Goal: Transaction & Acquisition: Purchase product/service

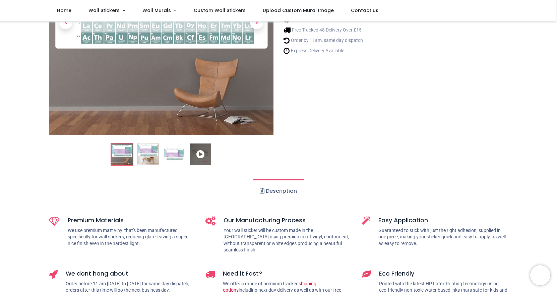
scroll to position [134, 0]
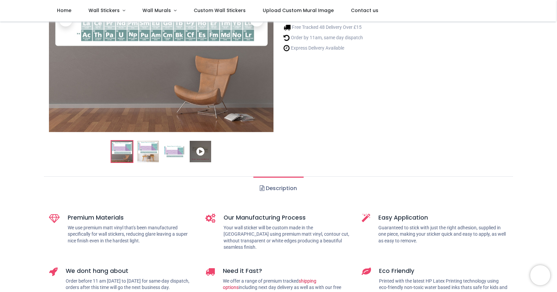
click at [151, 154] on img at bounding box center [147, 151] width 21 height 21
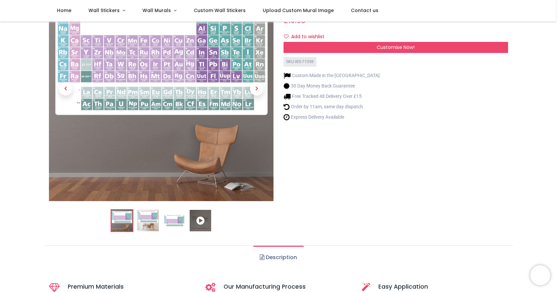
scroll to position [67, 0]
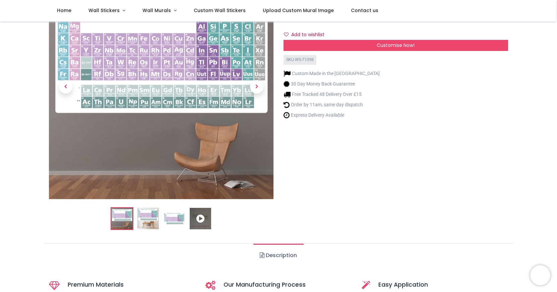
click at [151, 220] on img at bounding box center [147, 218] width 21 height 21
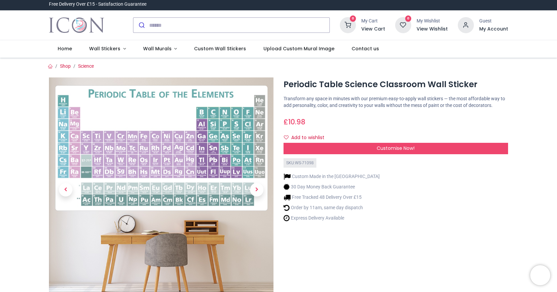
scroll to position [0, 0]
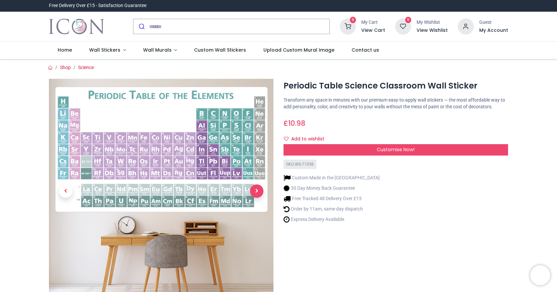
click at [259, 188] on span "Next" at bounding box center [256, 190] width 13 height 13
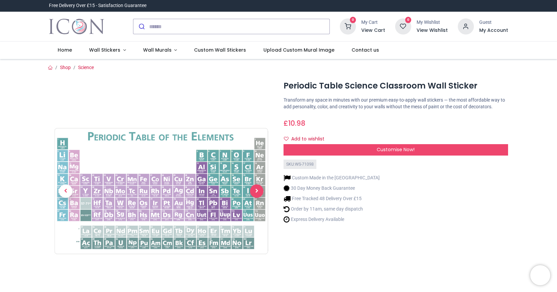
click at [257, 192] on span "Next" at bounding box center [256, 190] width 13 height 13
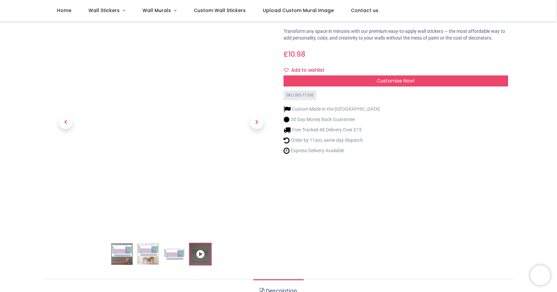
scroll to position [34, 0]
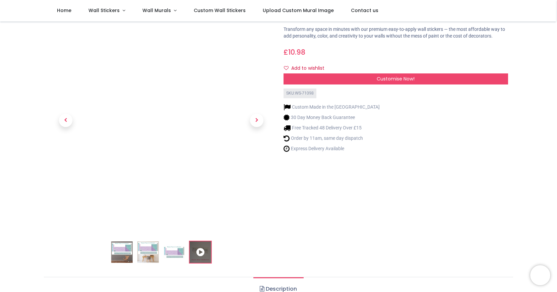
click at [121, 250] on img at bounding box center [121, 251] width 21 height 21
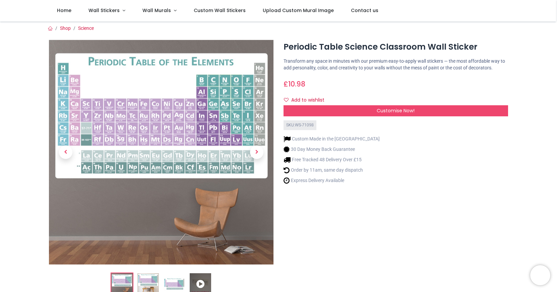
scroll to position [0, 0]
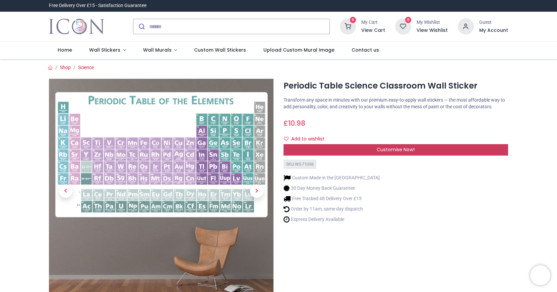
click at [361, 148] on div "Customise Now!" at bounding box center [396, 149] width 225 height 11
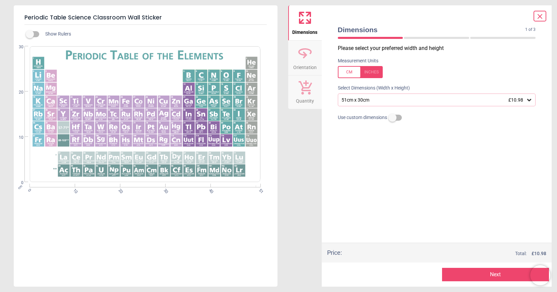
click at [529, 99] on icon at bounding box center [529, 100] width 7 height 7
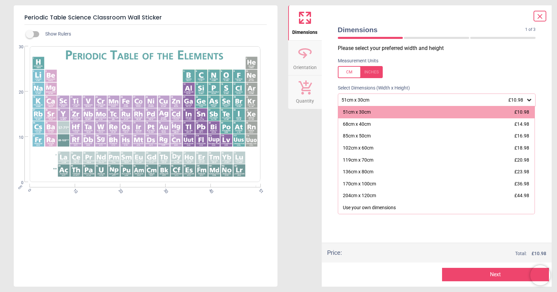
click at [388, 195] on div "204cm x 120cm £44.98" at bounding box center [436, 196] width 197 height 12
